Goal: Task Accomplishment & Management: Use online tool/utility

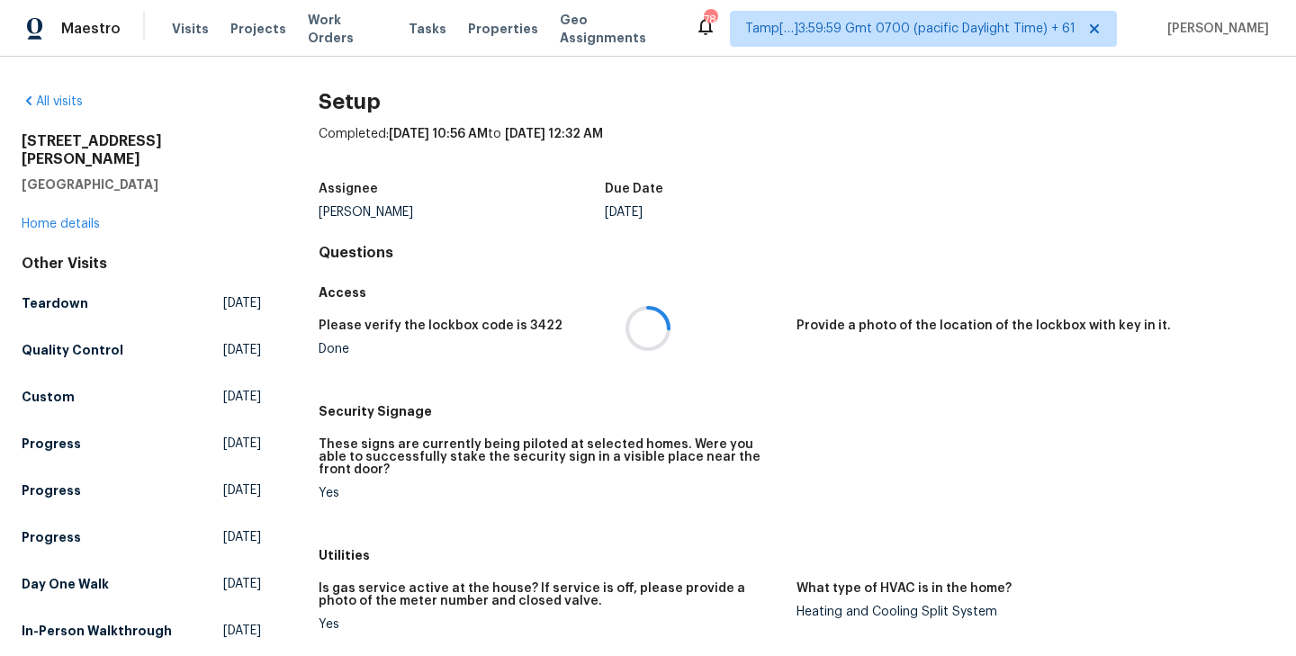
click at [409, 25] on span "Tasks" at bounding box center [428, 29] width 38 height 13
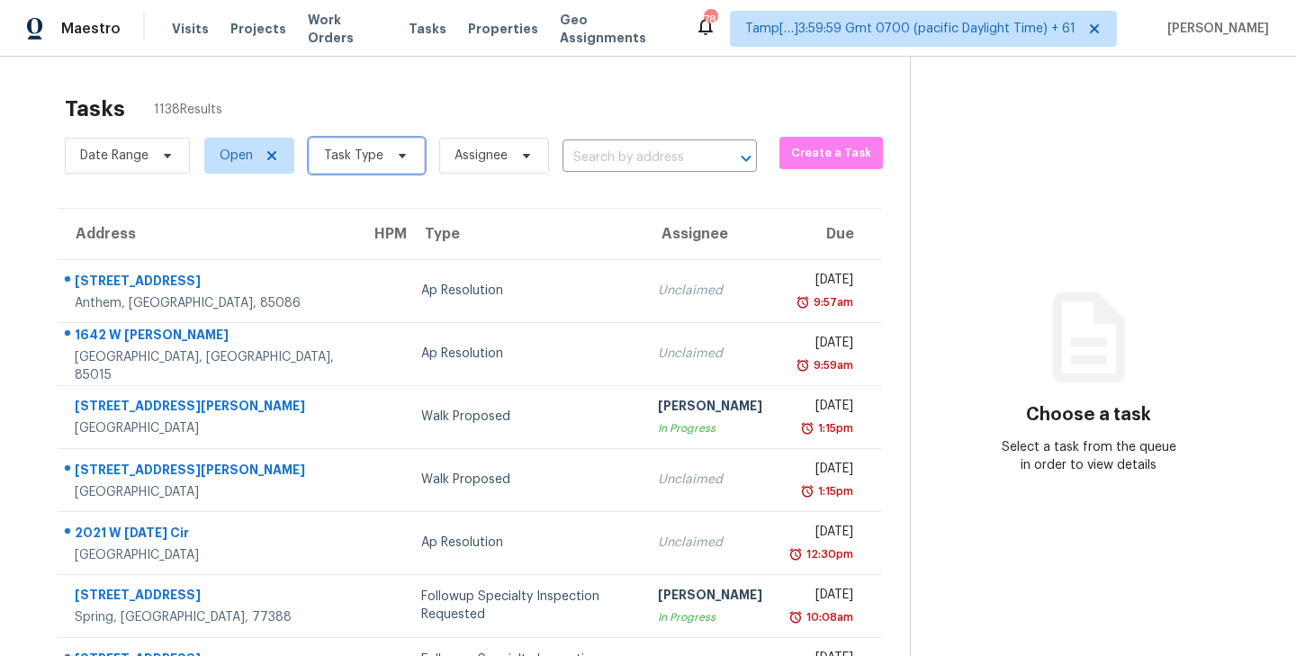
click at [395, 154] on icon at bounding box center [402, 156] width 14 height 14
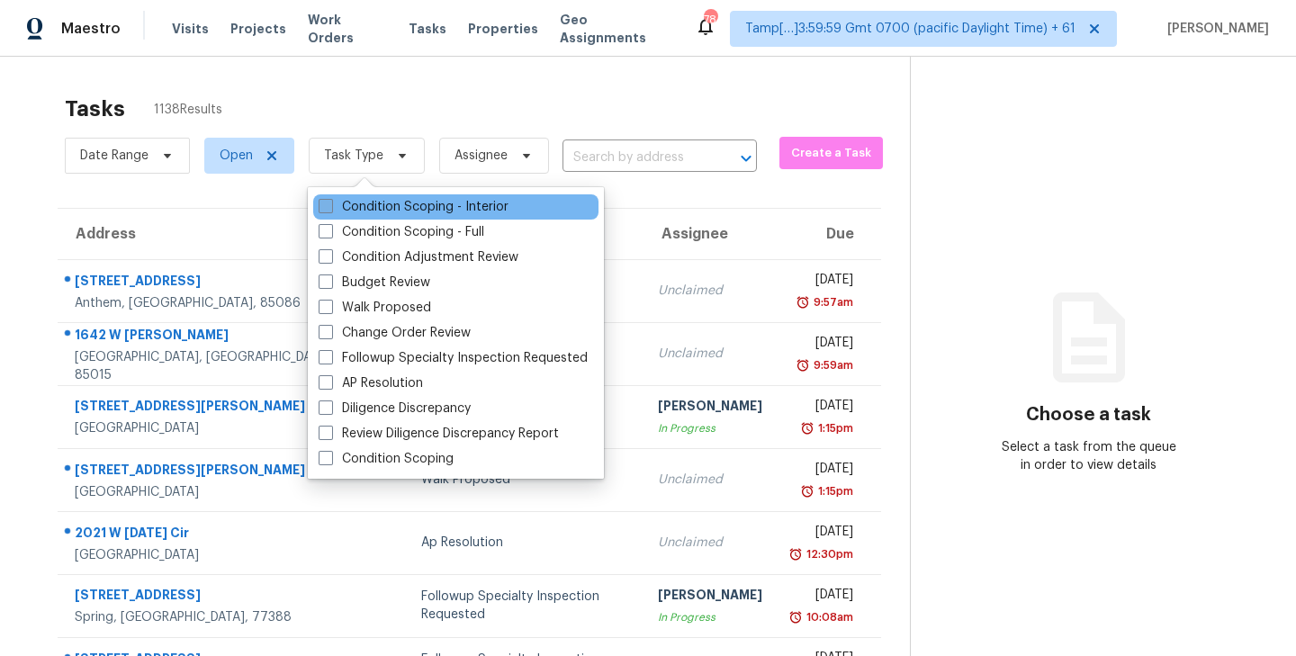
click at [328, 204] on span at bounding box center [326, 206] width 14 height 14
click at [328, 204] on input "Condition Scoping - Interior" at bounding box center [325, 204] width 12 height 12
checkbox input "true"
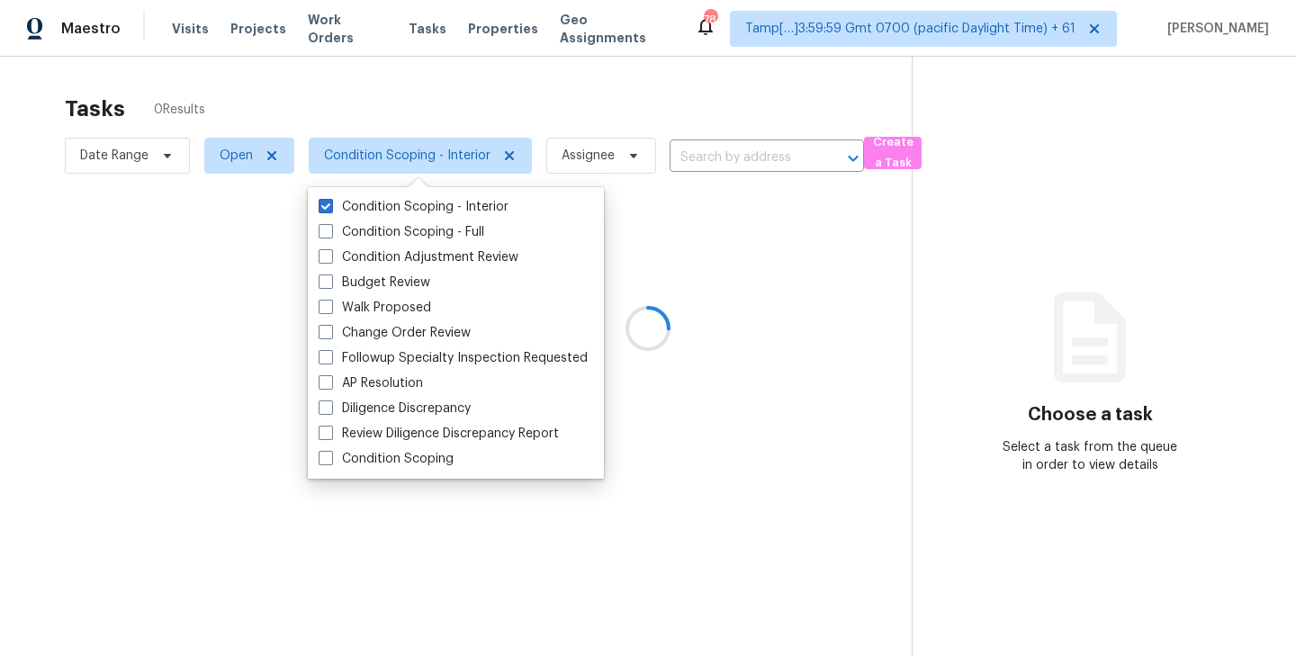
click at [432, 97] on div at bounding box center [648, 328] width 1296 height 656
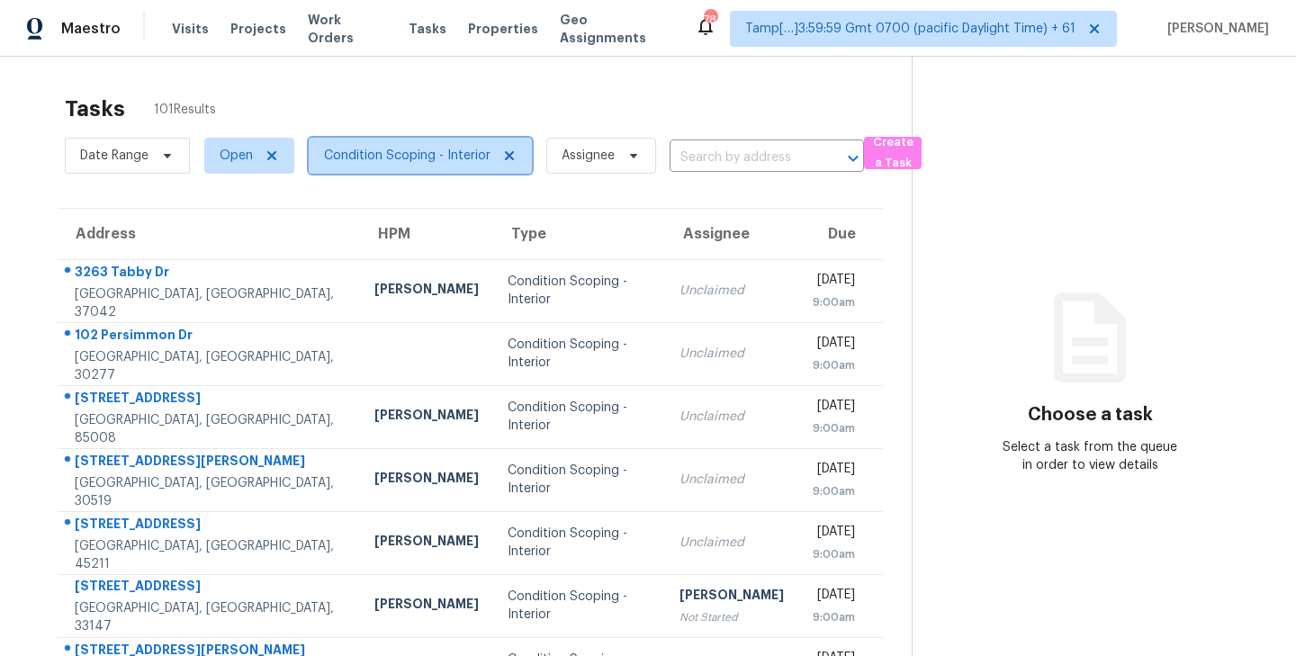
click at [506, 157] on icon at bounding box center [509, 155] width 9 height 9
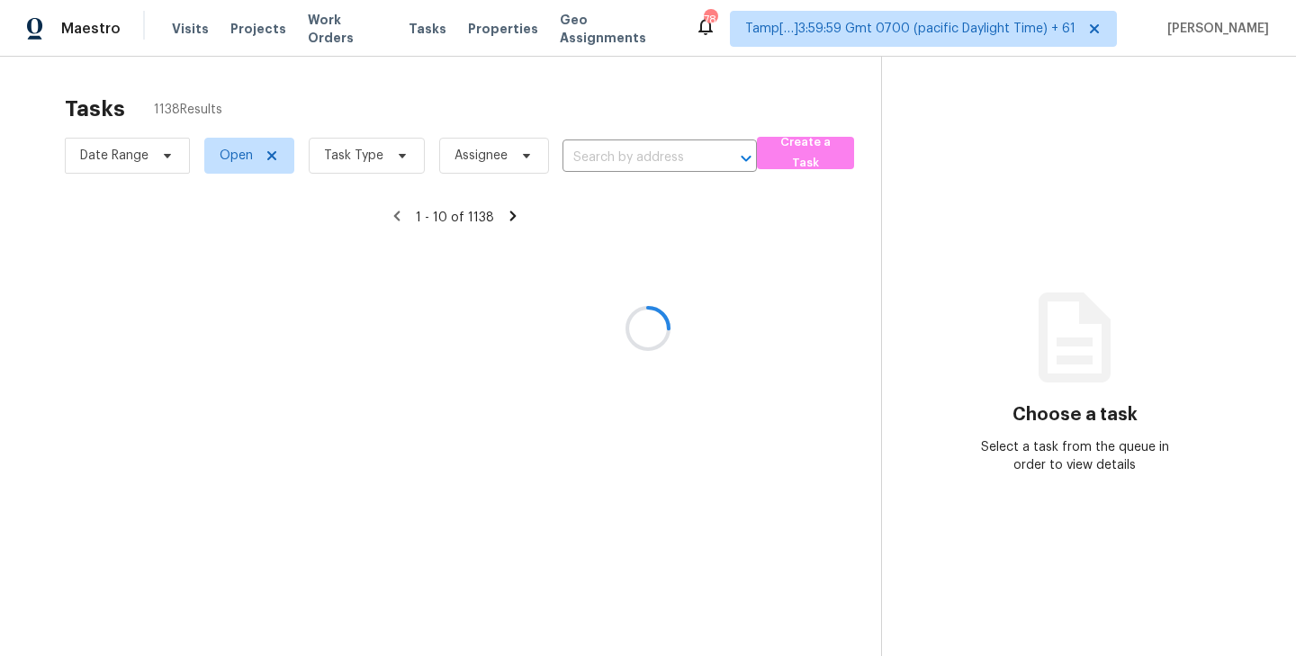
click at [393, 154] on div at bounding box center [648, 328] width 1296 height 656
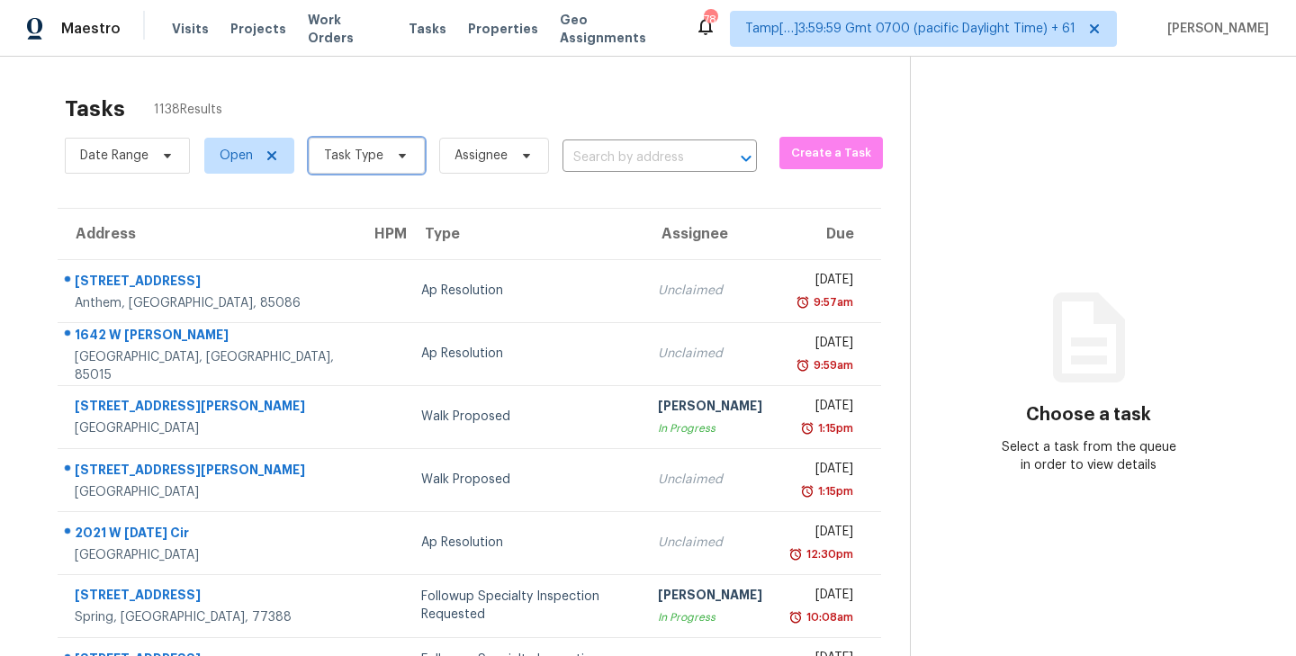
click at [401, 156] on icon at bounding box center [402, 156] width 14 height 14
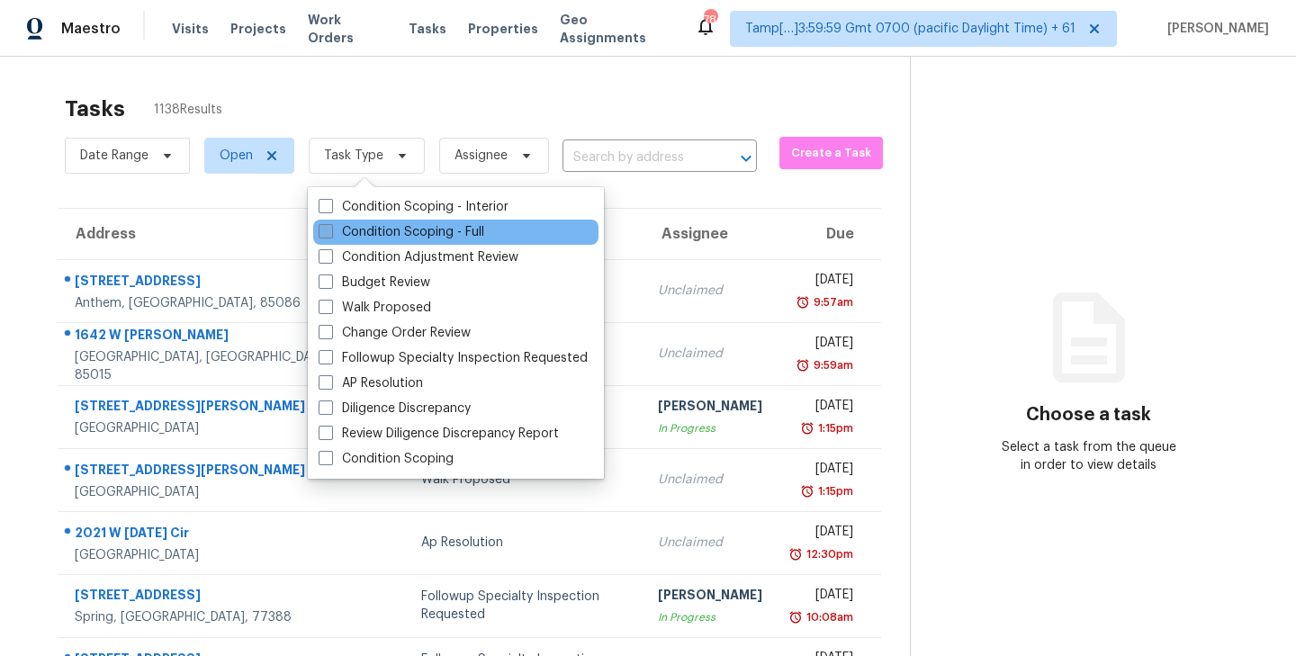
click at [323, 227] on span at bounding box center [326, 231] width 14 height 14
click at [323, 227] on input "Condition Scoping - Full" at bounding box center [325, 229] width 12 height 12
checkbox input "true"
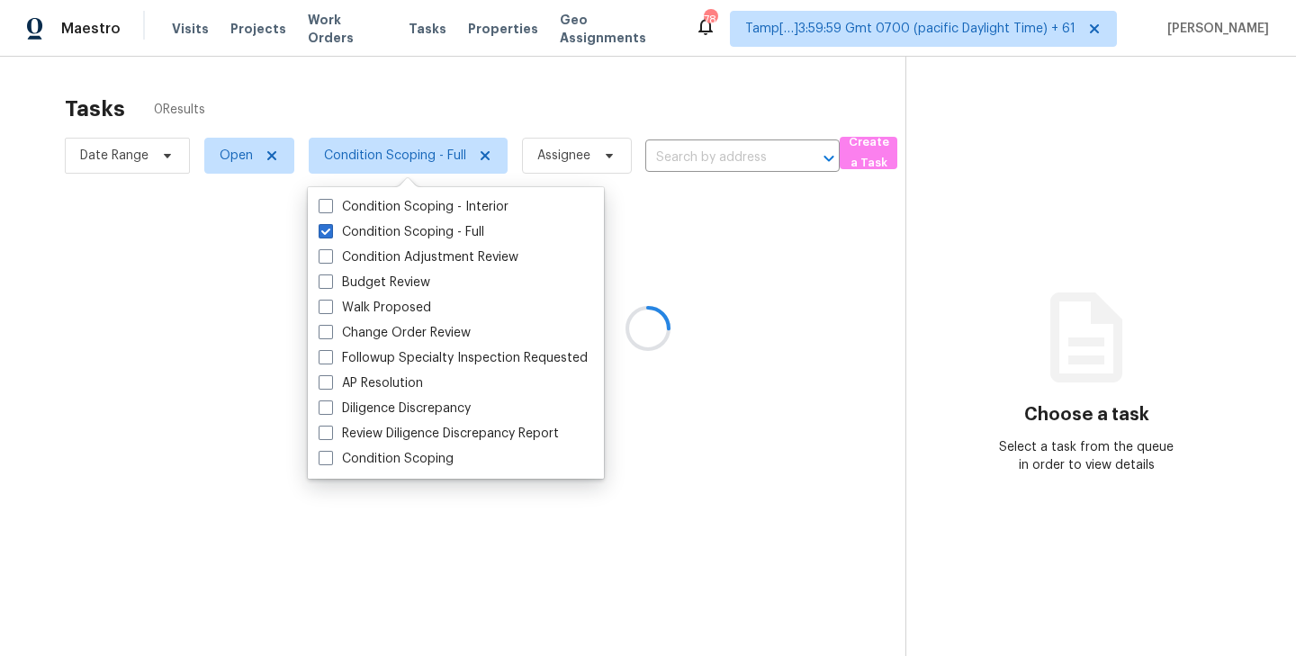
click at [405, 84] on div at bounding box center [648, 328] width 1296 height 656
